Goal: Transaction & Acquisition: Book appointment/travel/reservation

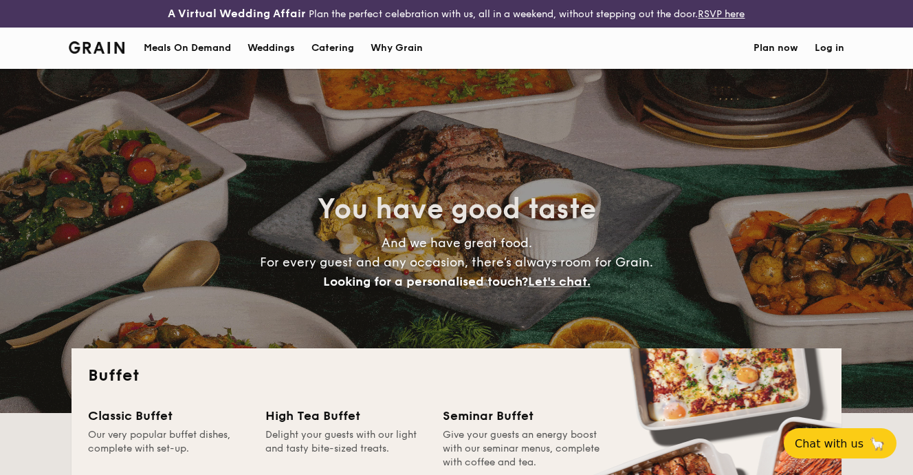
select select
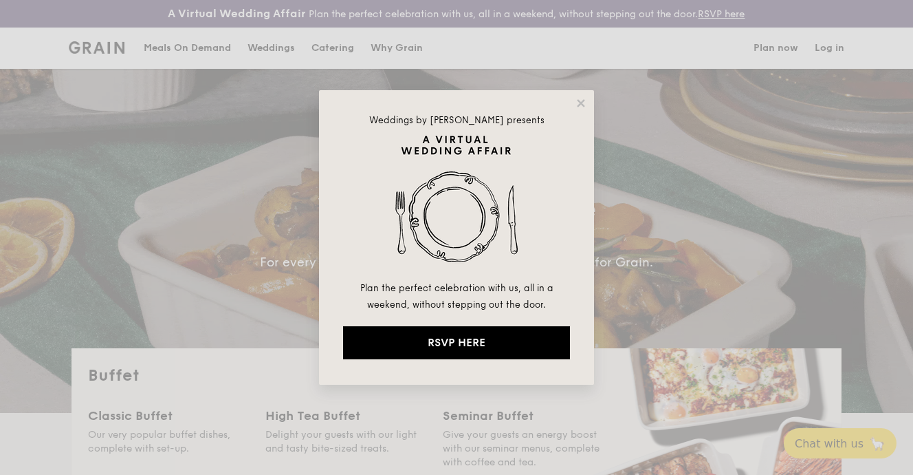
click at [580, 95] on div "Weddings by [PERSON_NAME] presents Plan the perfect celebration with us, all in…" at bounding box center [456, 237] width 275 height 294
click at [580, 100] on icon at bounding box center [581, 103] width 12 height 12
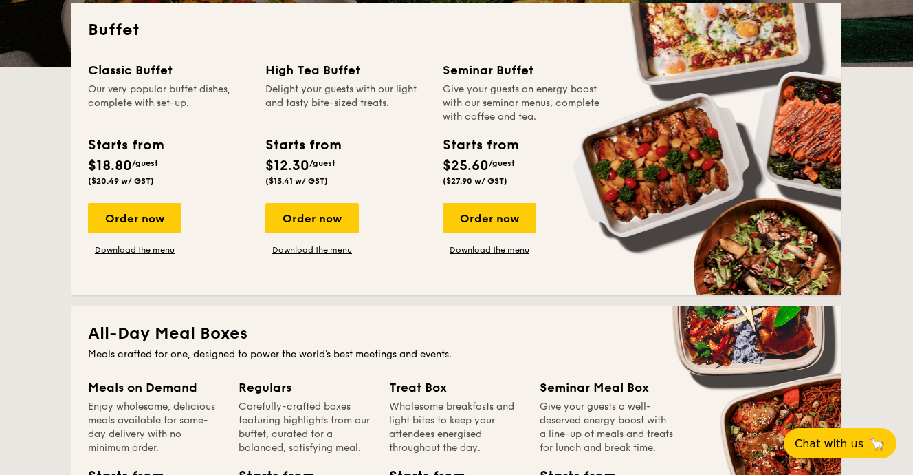
scroll to position [346, 0]
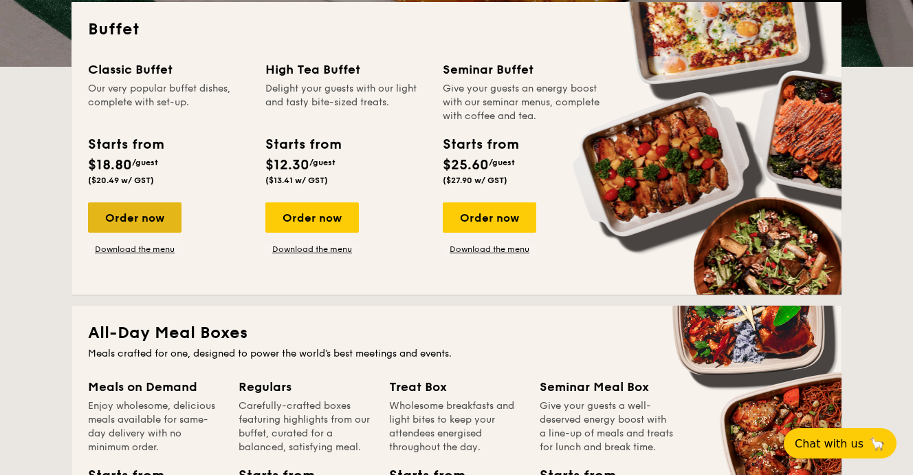
click at [162, 209] on div "Order now" at bounding box center [135, 217] width 94 height 30
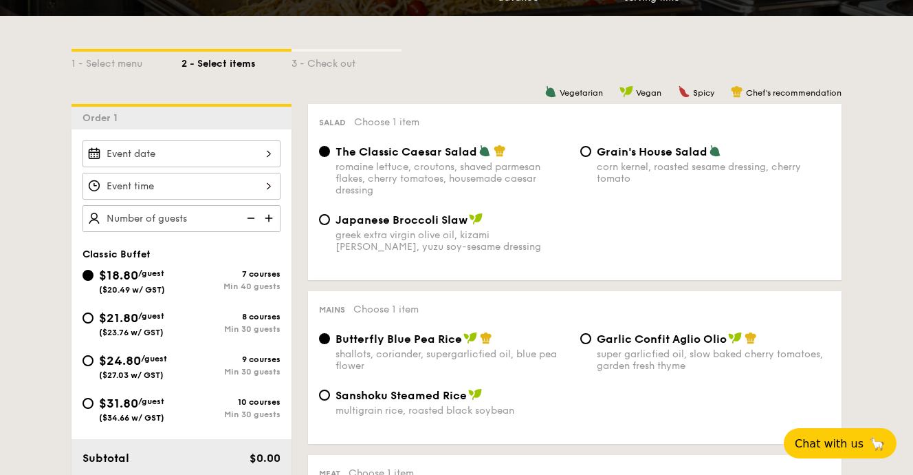
scroll to position [322, 0]
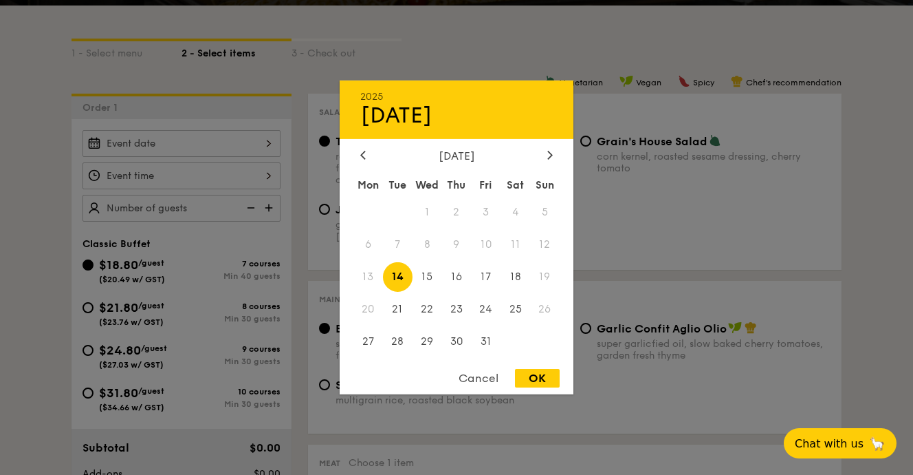
click at [258, 149] on div "2025 Oct [DATE] Tue Wed Thu Fri Sat Sun 1 2 3 4 5 6 7 8 9 10 11 12 13 14 15 16 …" at bounding box center [182, 143] width 198 height 27
click at [545, 151] on div at bounding box center [550, 155] width 12 height 13
click at [519, 212] on span "1" at bounding box center [516, 212] width 30 height 30
click at [525, 384] on div "OK" at bounding box center [537, 378] width 45 height 19
type input "[DATE]"
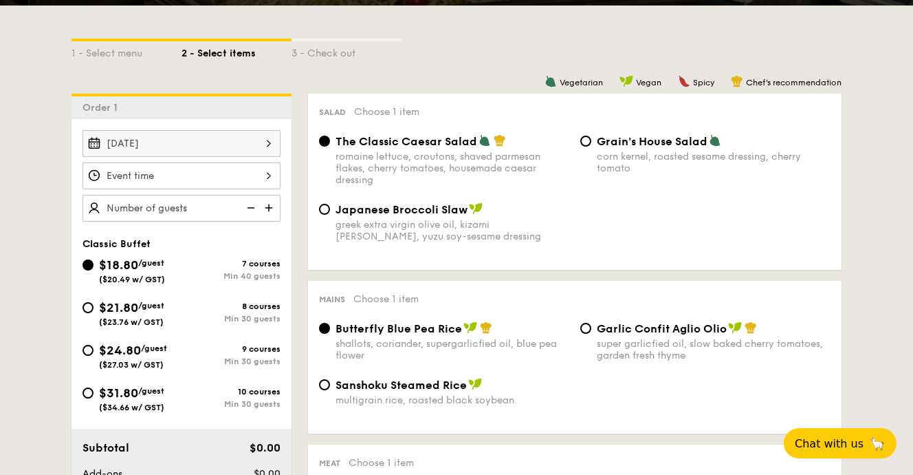
click at [270, 176] on div at bounding box center [182, 175] width 198 height 27
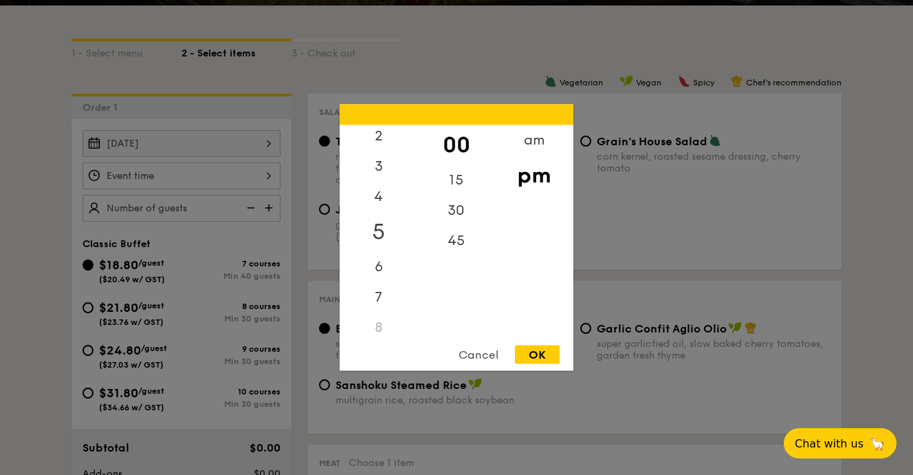
click at [384, 236] on div "5" at bounding box center [379, 232] width 78 height 40
click at [455, 221] on div "30" at bounding box center [456, 215] width 78 height 40
click at [542, 355] on div "OK" at bounding box center [537, 354] width 45 height 19
type input "5:30PM"
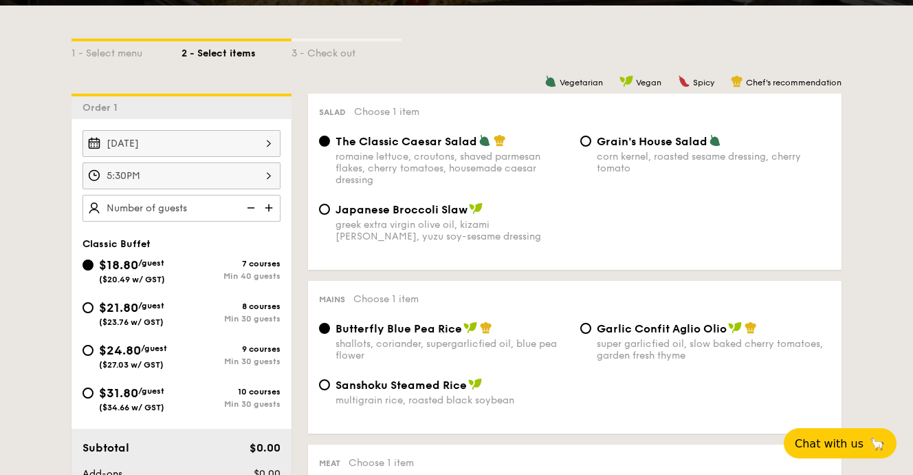
click at [269, 205] on img at bounding box center [270, 208] width 21 height 26
click at [248, 207] on img at bounding box center [249, 208] width 21 height 26
click at [254, 211] on img at bounding box center [249, 208] width 21 height 26
click at [252, 209] on img at bounding box center [249, 208] width 21 height 26
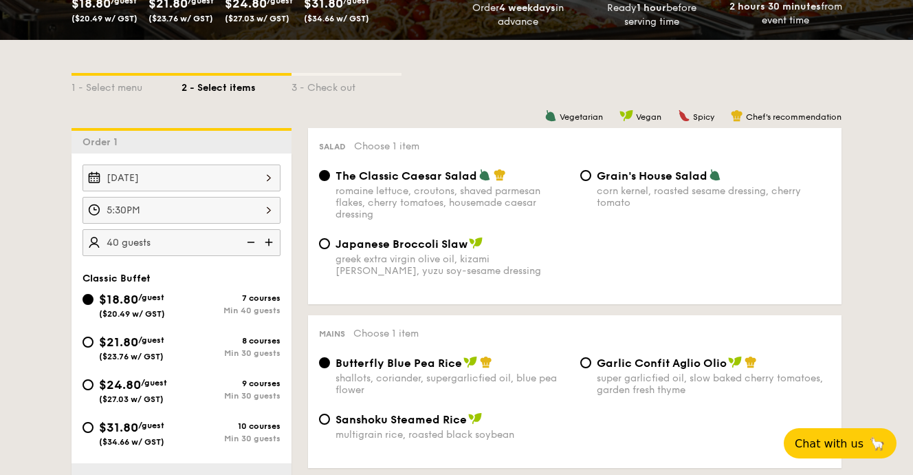
scroll to position [338, 0]
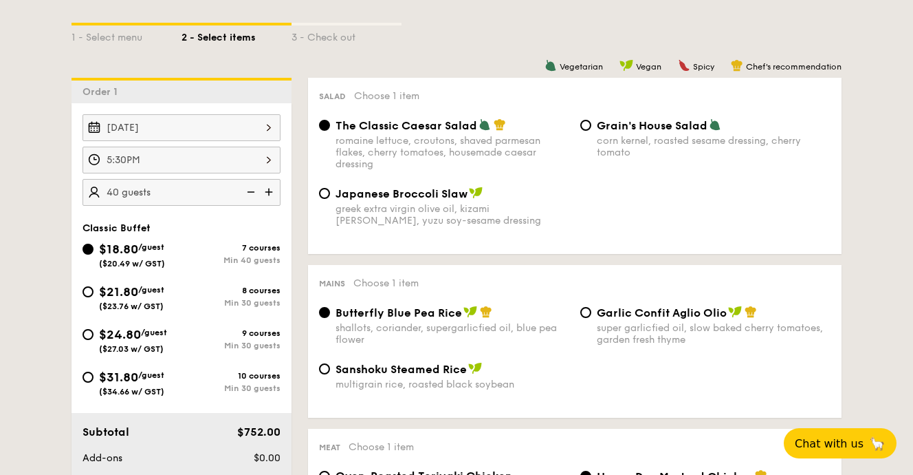
click at [270, 193] on img at bounding box center [270, 192] width 21 height 26
click at [249, 190] on img at bounding box center [249, 192] width 21 height 26
type input "40 guests"
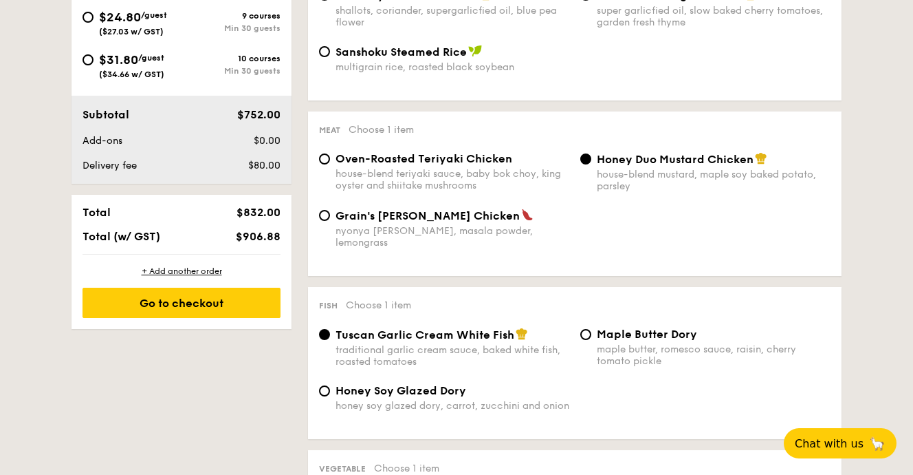
scroll to position [655, 0]
click at [324, 162] on input "Oven-Roasted Teriyaki Chicken house-blend teriyaki sauce, baby bok choy, king o…" at bounding box center [324, 158] width 11 height 11
radio input "true"
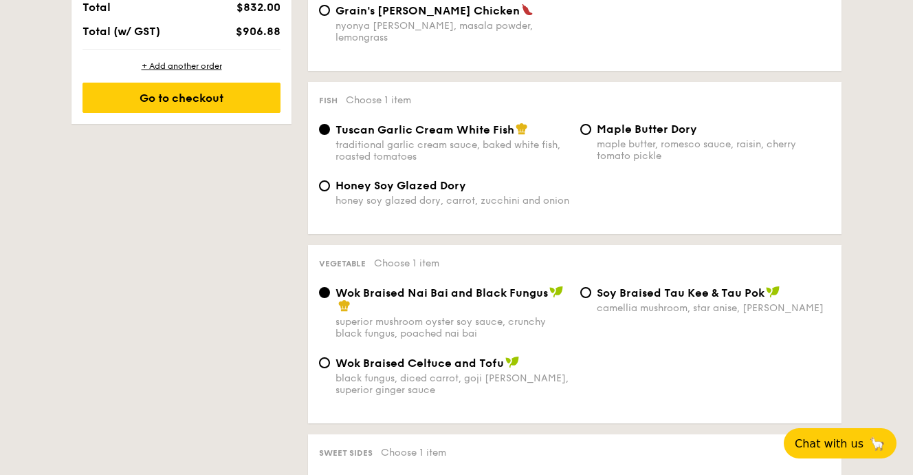
scroll to position [862, 0]
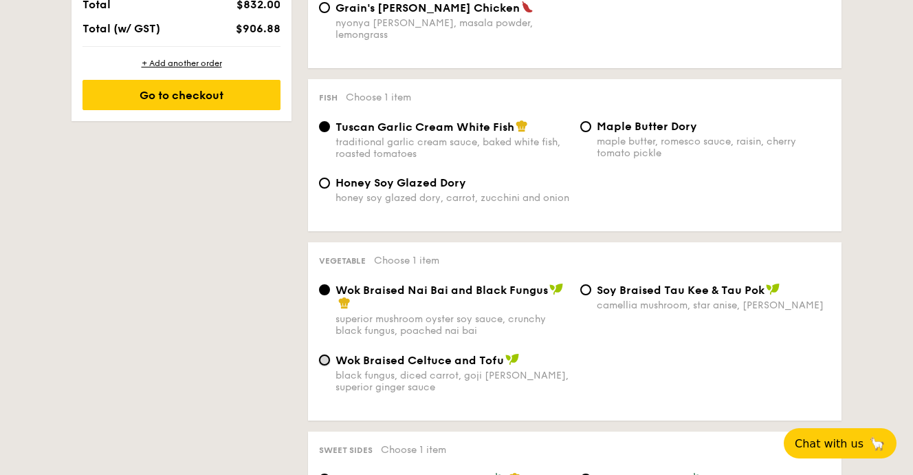
click at [325, 354] on input "Wok Braised Celtuce and Tofu black fungus, diced carrot, goji [PERSON_NAME], su…" at bounding box center [324, 359] width 11 height 11
radio input "true"
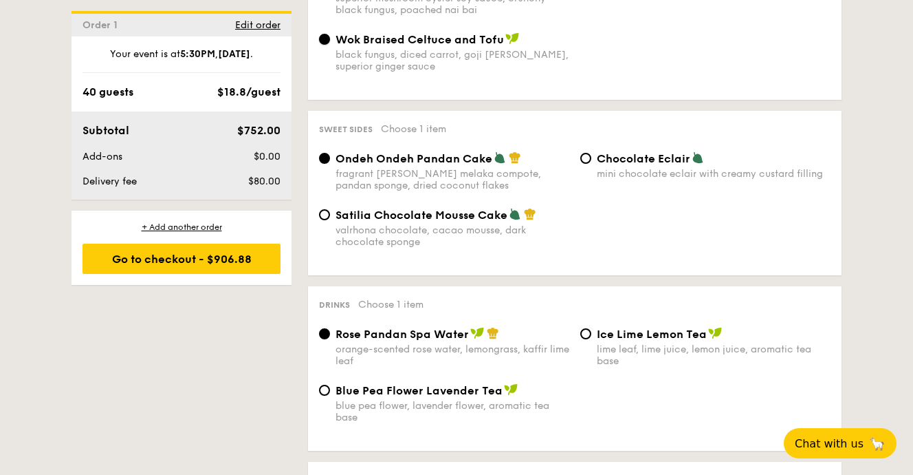
scroll to position [1198, 0]
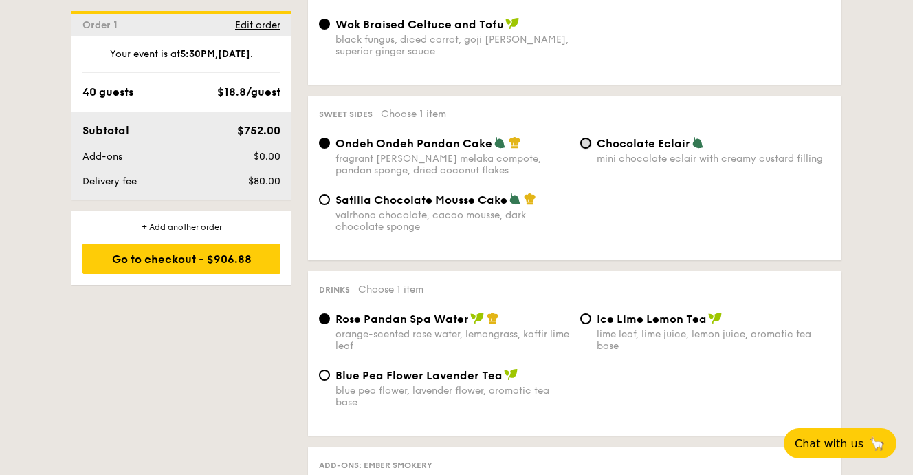
click at [585, 138] on input "Chocolate Eclair mini chocolate eclair with creamy custard filling" at bounding box center [585, 143] width 11 height 11
radio input "true"
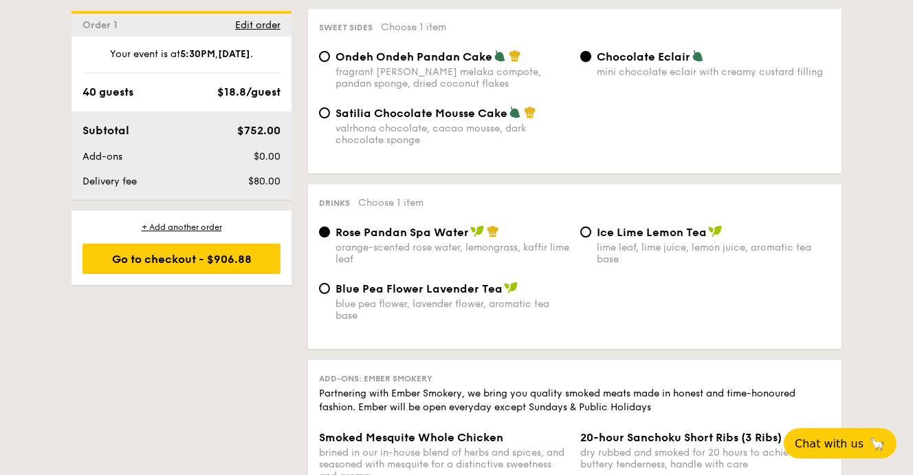
scroll to position [1288, 0]
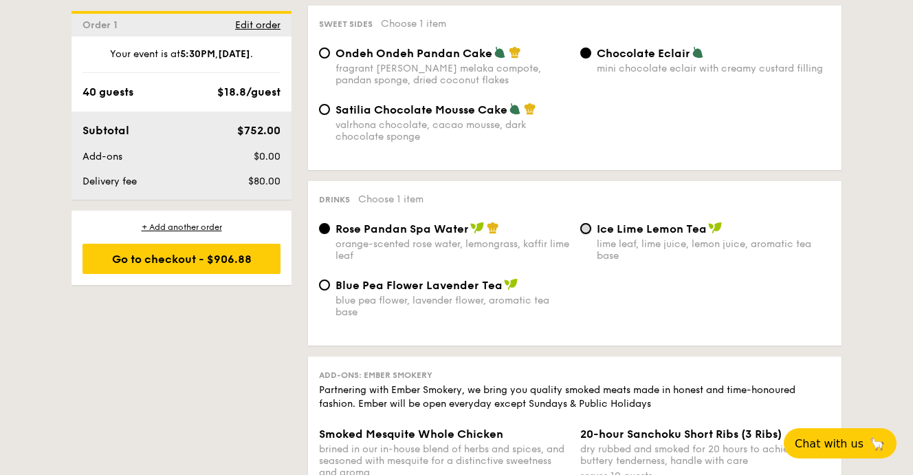
click at [584, 228] on input "Ice Lime Lemon Tea lime leaf, lime juice, lemon juice, aromatic tea base" at bounding box center [585, 228] width 11 height 11
radio input "true"
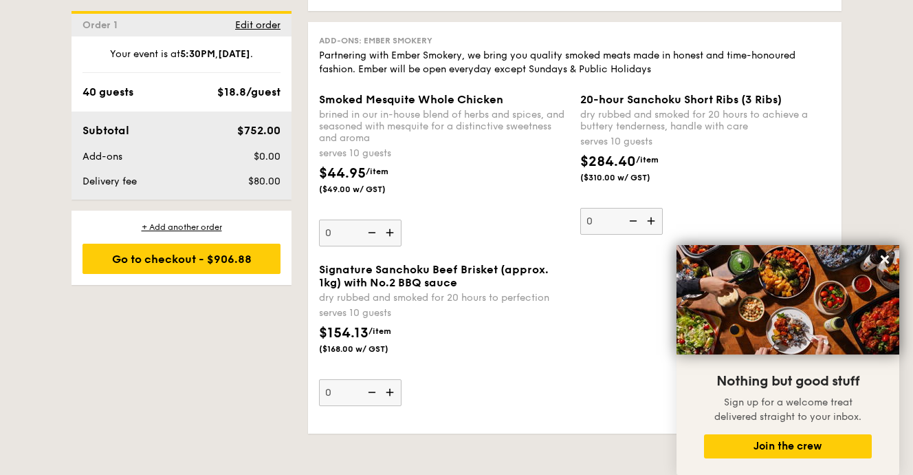
scroll to position [1623, 0]
click at [884, 260] on icon at bounding box center [885, 259] width 8 height 8
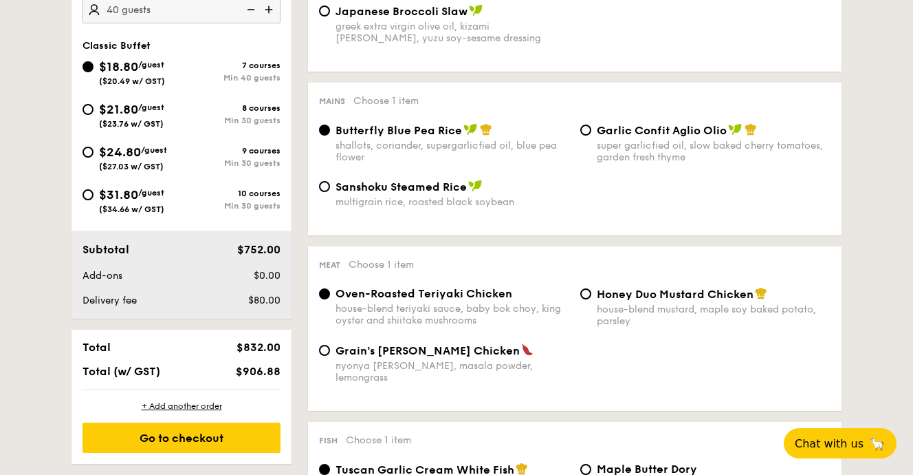
scroll to position [558, 0]
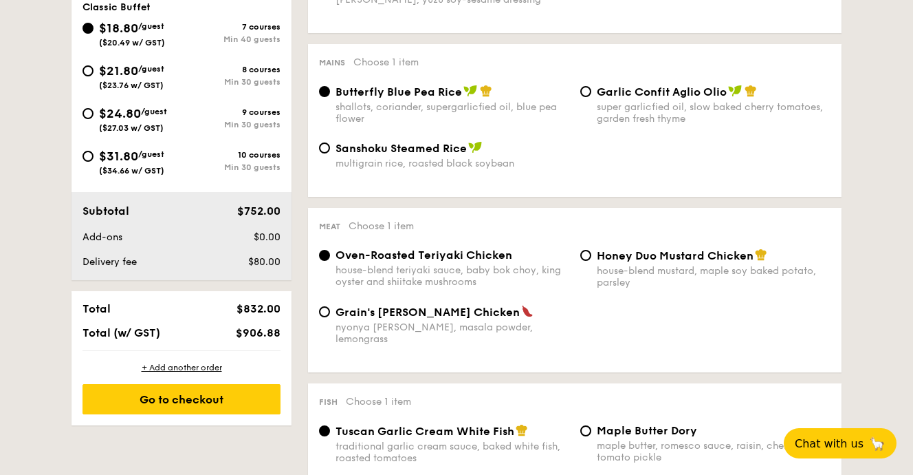
click at [81, 71] on div "$21.80 /guest ($23.76 w/ GST) 8 courses Min 30 guests" at bounding box center [181, 79] width 209 height 37
click at [87, 71] on input "$21.80 /guest ($23.76 w/ GST) 8 courses Min 30 guests" at bounding box center [88, 70] width 11 height 11
radio input "true"
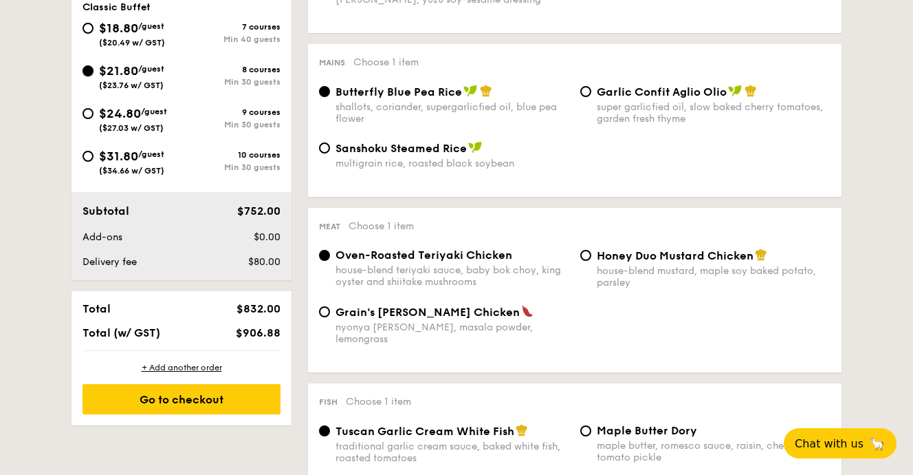
radio input "true"
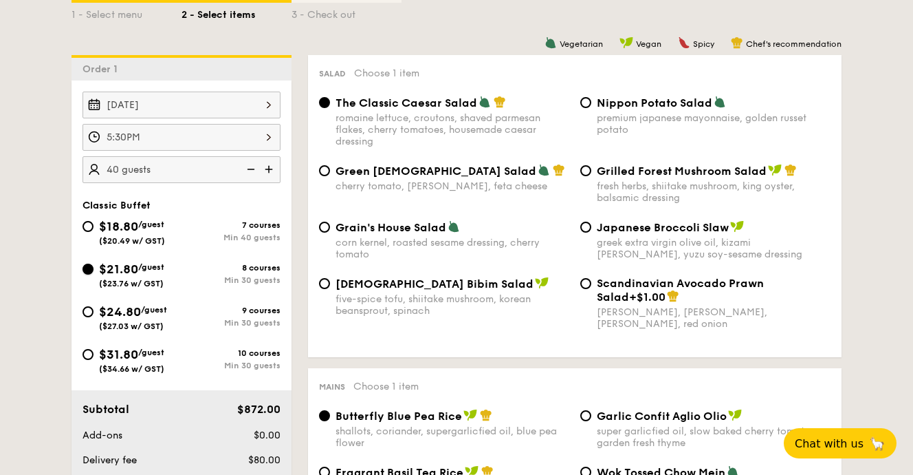
scroll to position [355, 0]
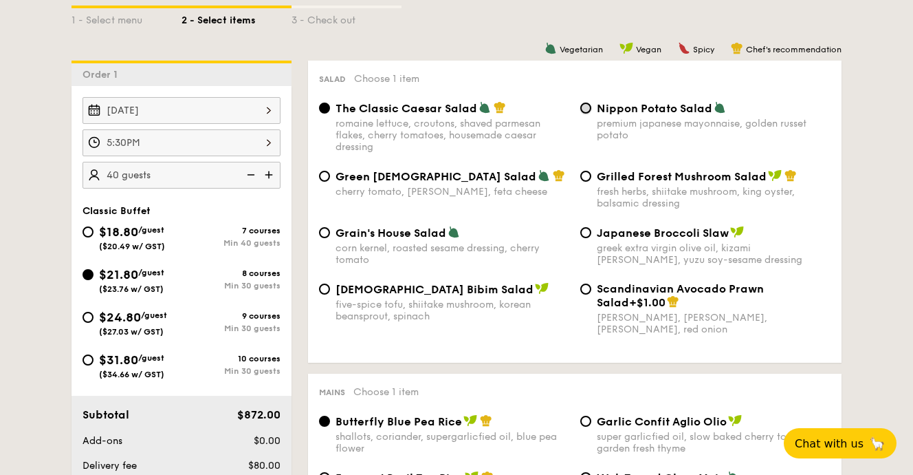
click at [585, 106] on input "Nippon Potato Salad premium japanese mayonnaise, golden russet potato" at bounding box center [585, 107] width 11 height 11
radio input "true"
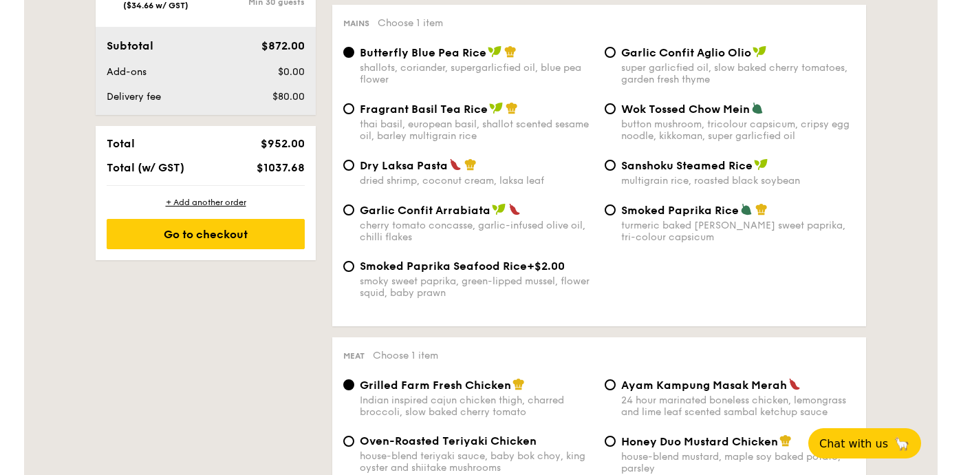
scroll to position [724, 0]
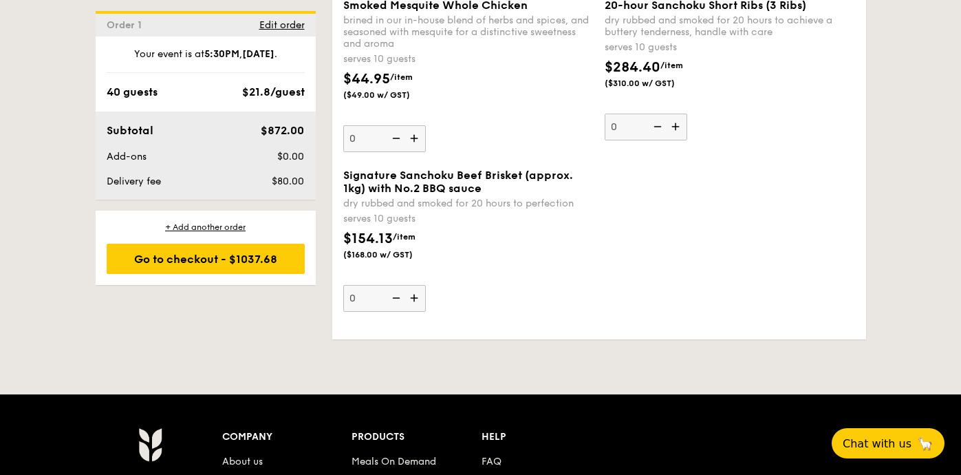
scroll to position [3077, 0]
